Goal: Submit feedback/report problem

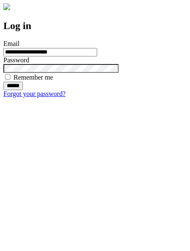
type input "**********"
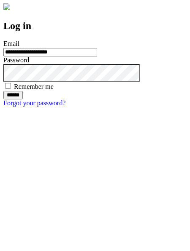
click at [23, 100] on input "******" at bounding box center [12, 95] width 19 height 8
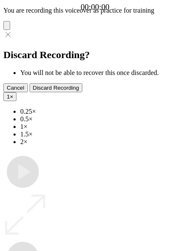
type input "**********"
